Goal: Task Accomplishment & Management: Manage account settings

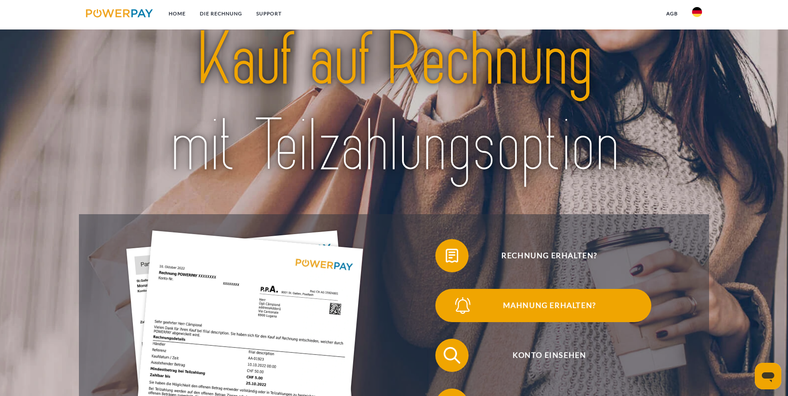
scroll to position [42, 0]
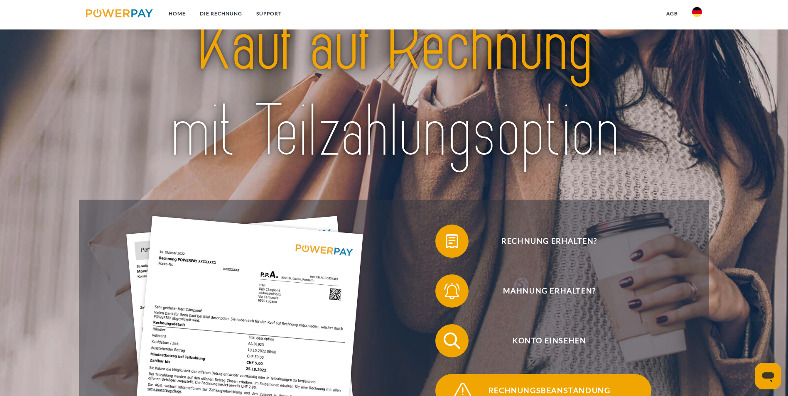
click at [550, 374] on span "Rechnungsbeanstandung" at bounding box center [548, 390] width 203 height 33
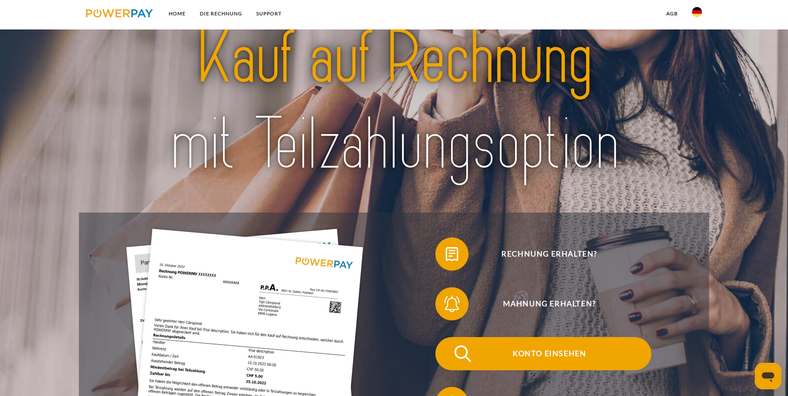
scroll to position [42, 0]
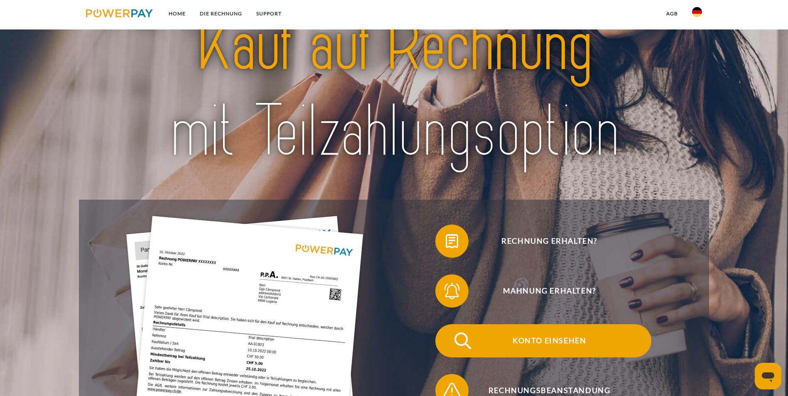
click at [447, 324] on span "Konto einsehen" at bounding box center [548, 340] width 203 height 33
